Goal: Find specific page/section: Find specific page/section

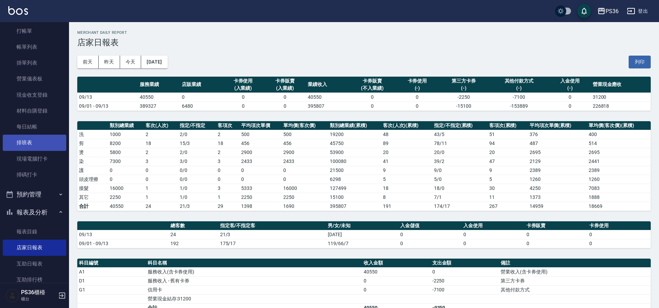
scroll to position [69, 0]
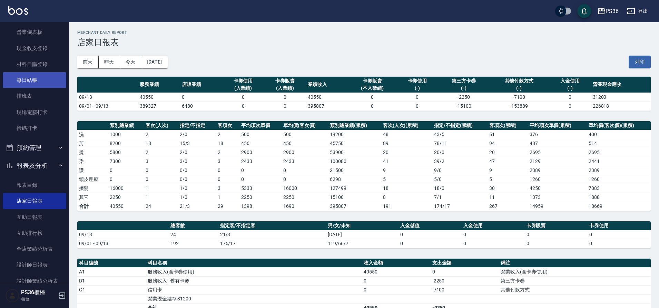
click at [49, 81] on link "每日結帳" at bounding box center [34, 80] width 63 height 16
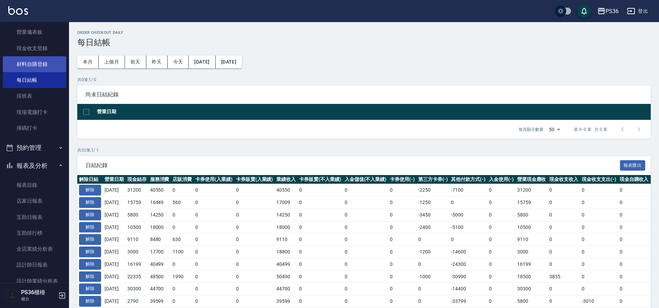
click at [42, 58] on link "材料自購登錄" at bounding box center [34, 64] width 63 height 16
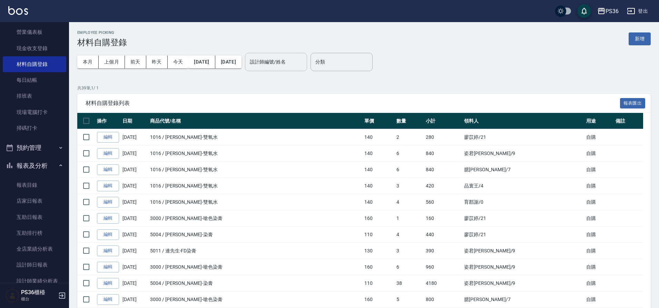
click at [304, 61] on input "設計師編號/姓名" at bounding box center [276, 62] width 56 height 12
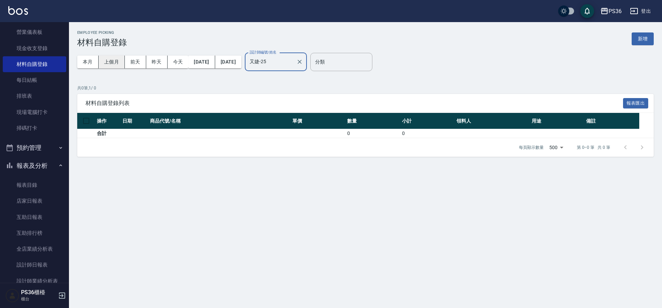
type input "又婕-25"
click at [113, 59] on button "上個月" at bounding box center [112, 62] width 26 height 13
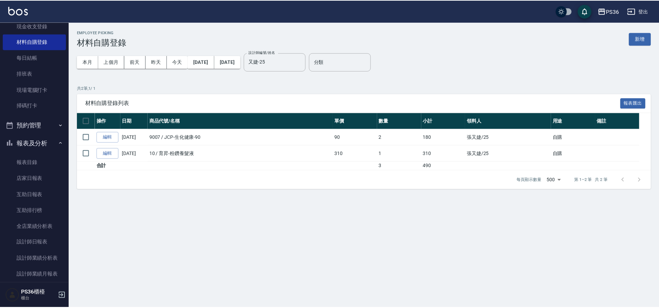
scroll to position [104, 0]
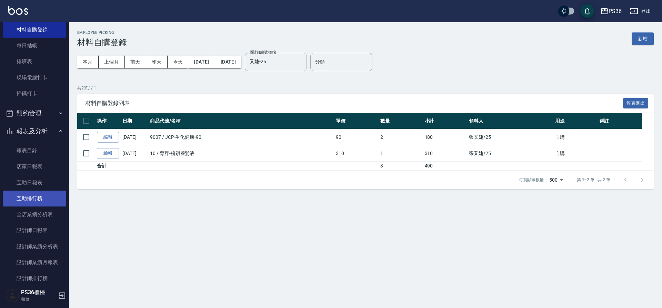
click at [39, 197] on link "互助排行榜" at bounding box center [34, 198] width 63 height 16
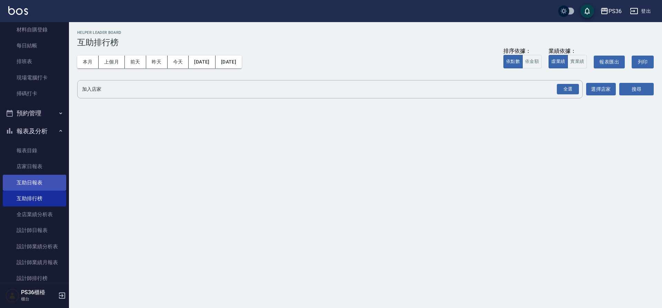
click at [40, 185] on link "互助日報表" at bounding box center [34, 183] width 63 height 16
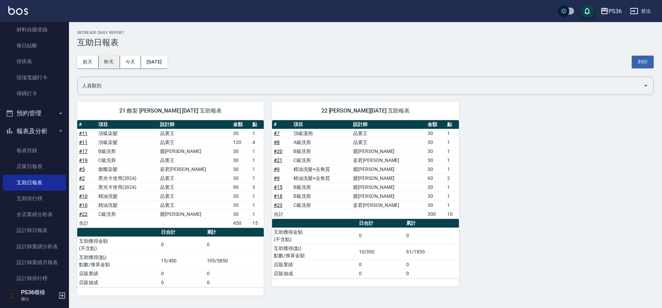
click at [101, 57] on button "昨天" at bounding box center [109, 62] width 21 height 13
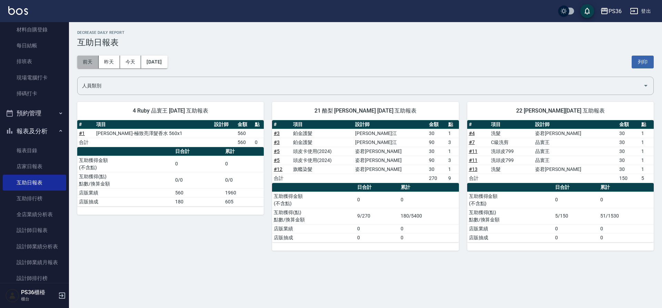
click at [97, 60] on button "前天" at bounding box center [87, 62] width 21 height 13
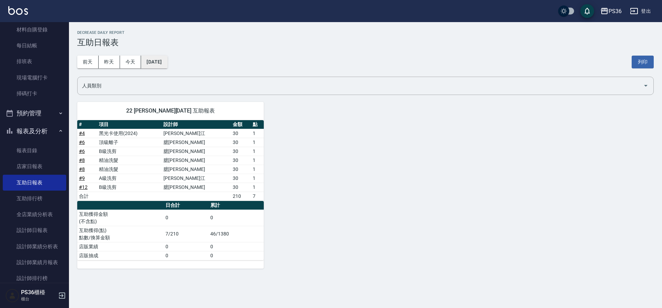
click at [164, 60] on button "[DATE]" at bounding box center [154, 62] width 26 height 13
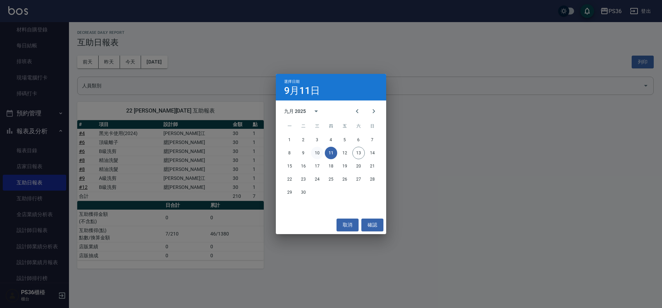
click at [316, 154] on button "10" at bounding box center [317, 153] width 12 height 12
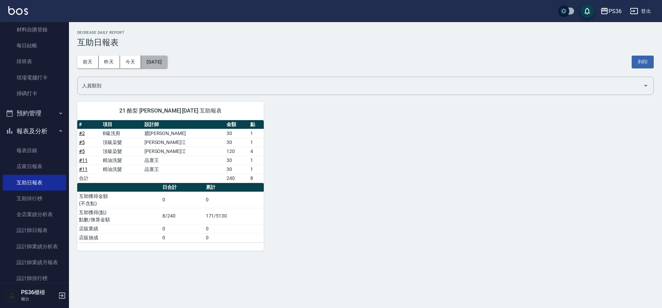
click at [167, 66] on button "[DATE]" at bounding box center [154, 62] width 26 height 13
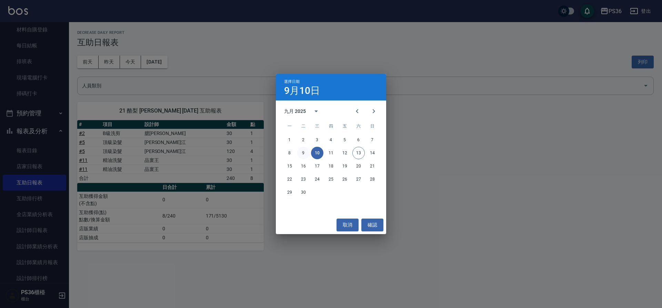
click at [299, 151] on button "9" at bounding box center [303, 153] width 12 height 12
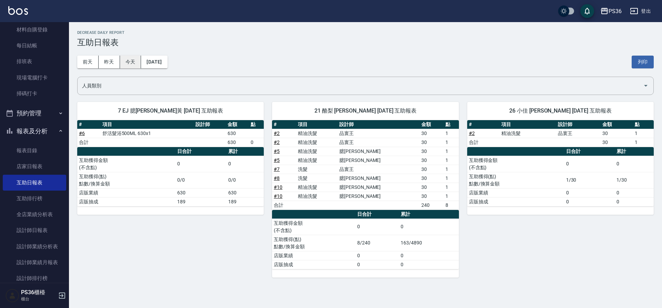
click at [137, 62] on button "今天" at bounding box center [130, 62] width 21 height 13
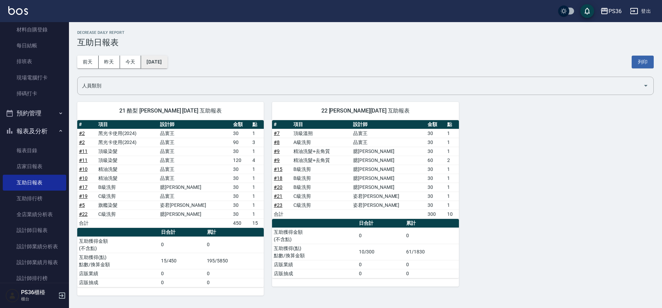
click at [148, 58] on button "[DATE]" at bounding box center [154, 62] width 26 height 13
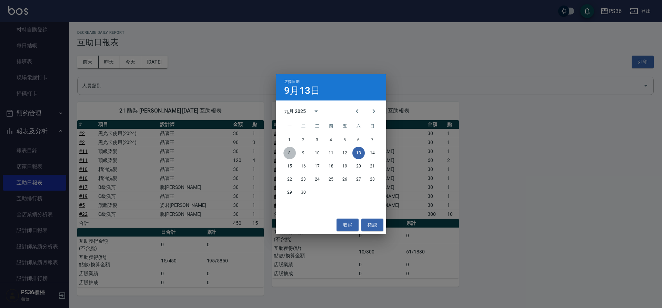
click at [287, 150] on button "8" at bounding box center [290, 153] width 12 height 12
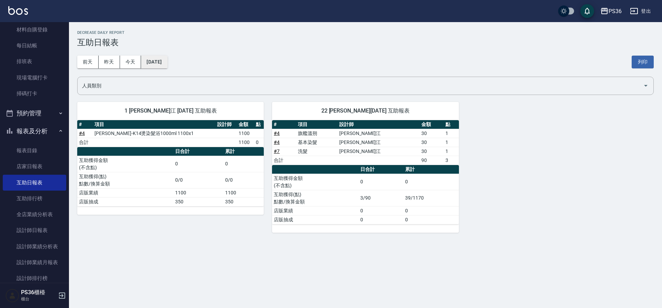
click at [167, 63] on button "[DATE]" at bounding box center [154, 62] width 26 height 13
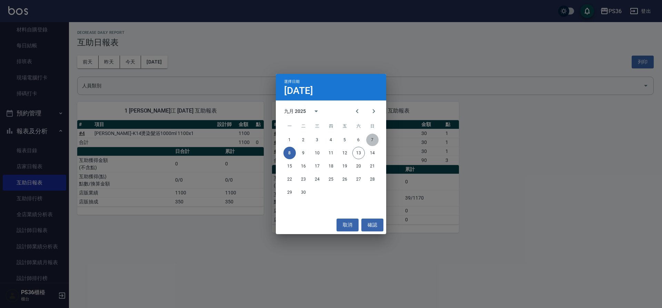
click at [371, 137] on button "7" at bounding box center [372, 140] width 12 height 12
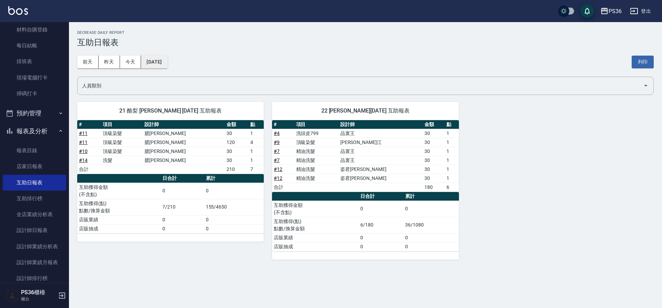
click at [167, 60] on button "[DATE]" at bounding box center [154, 62] width 26 height 13
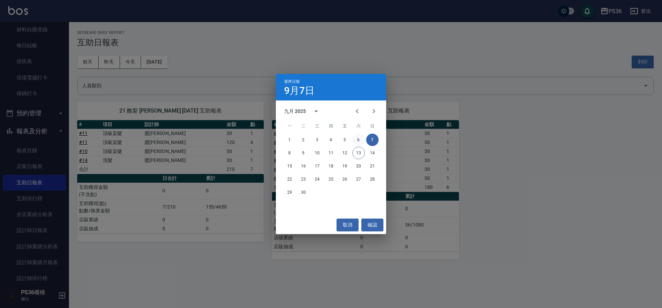
click at [355, 136] on button "6" at bounding box center [359, 140] width 12 height 12
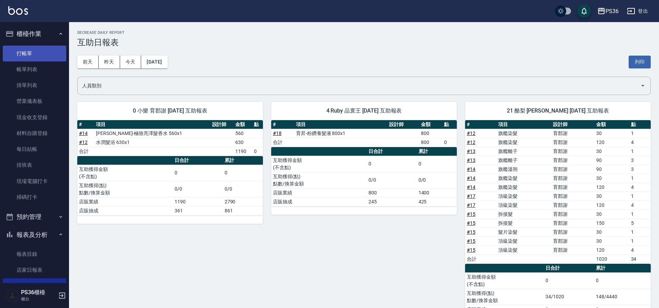
drag, startPoint x: 17, startPoint y: 96, endPoint x: 32, endPoint y: 53, distance: 45.8
click at [32, 53] on link "打帳單" at bounding box center [34, 54] width 63 height 16
